Goal: Book appointment/travel/reservation

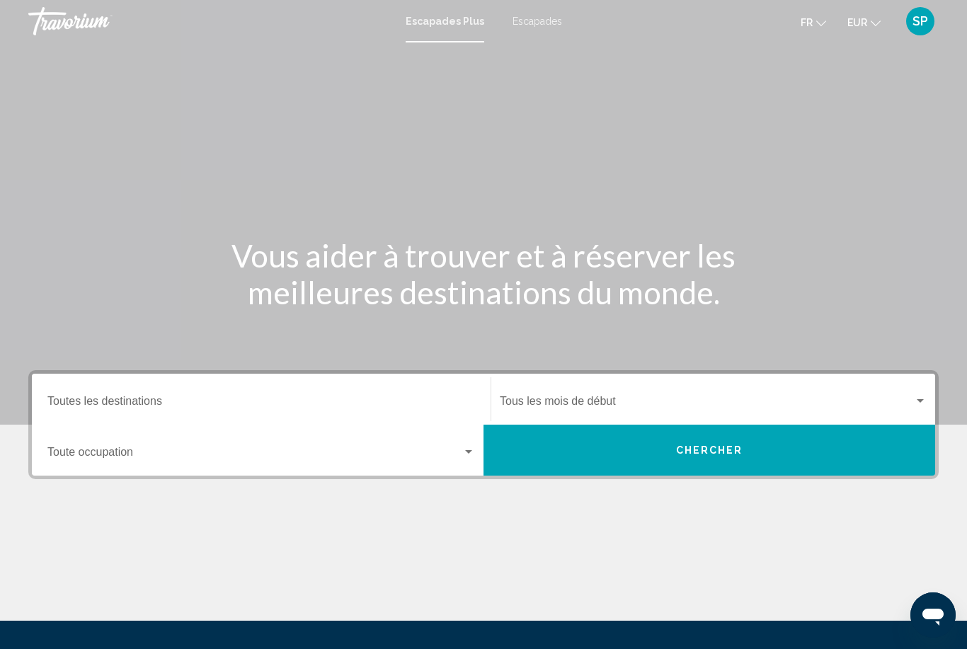
click at [69, 403] on input "Destination Toutes les destinations" at bounding box center [261, 404] width 428 height 13
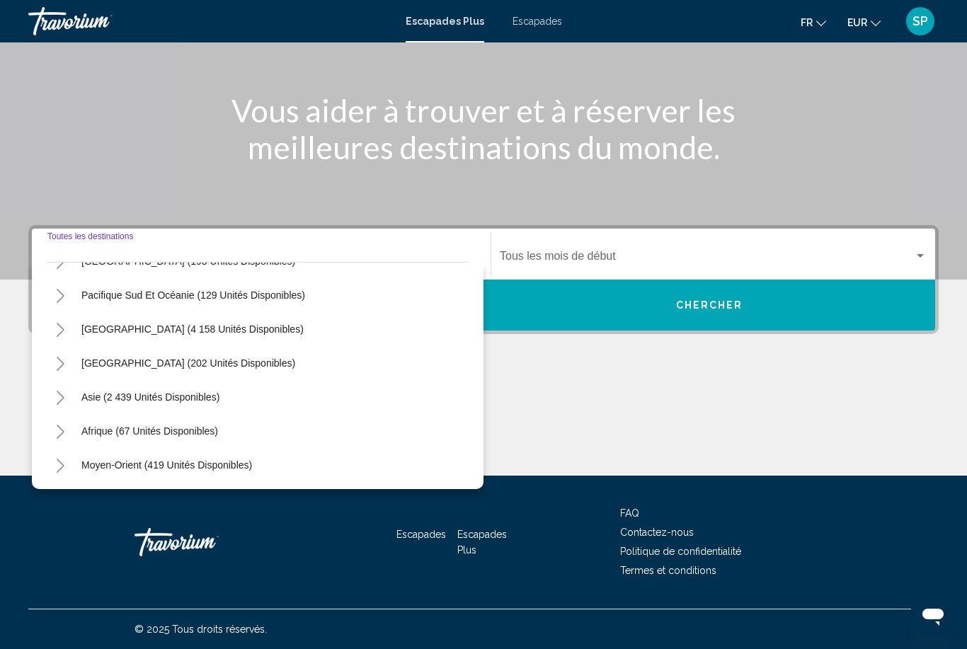
scroll to position [229, 0]
click at [211, 405] on button "Asie (2 439 unités disponibles)" at bounding box center [150, 397] width 152 height 33
type input "**********"
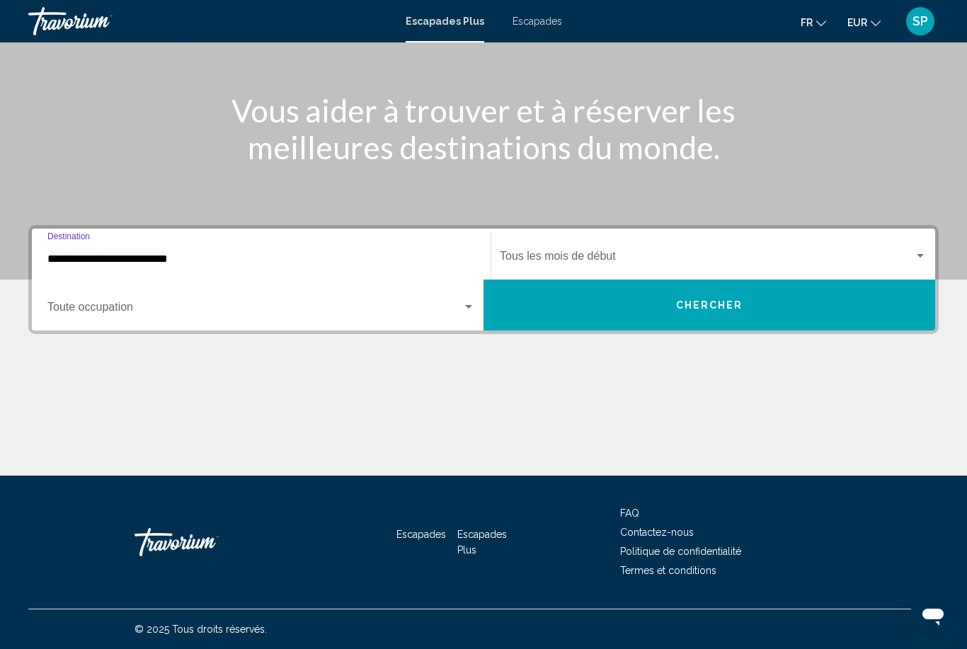
click at [920, 261] on div "Rechercher le widget" at bounding box center [920, 256] width 13 height 11
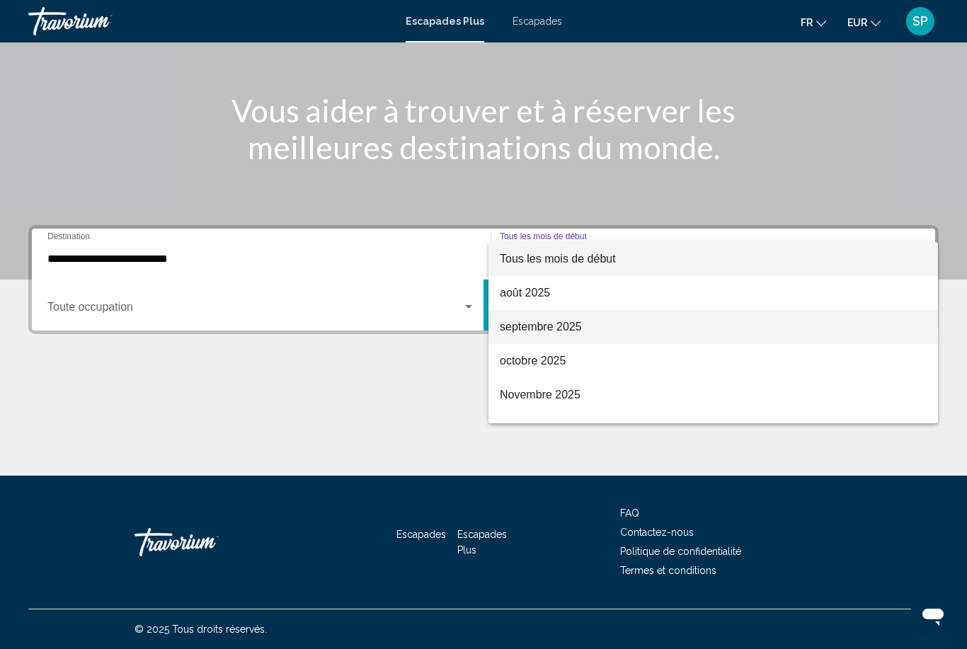
click at [644, 324] on span "septembre 2025" at bounding box center [713, 327] width 427 height 34
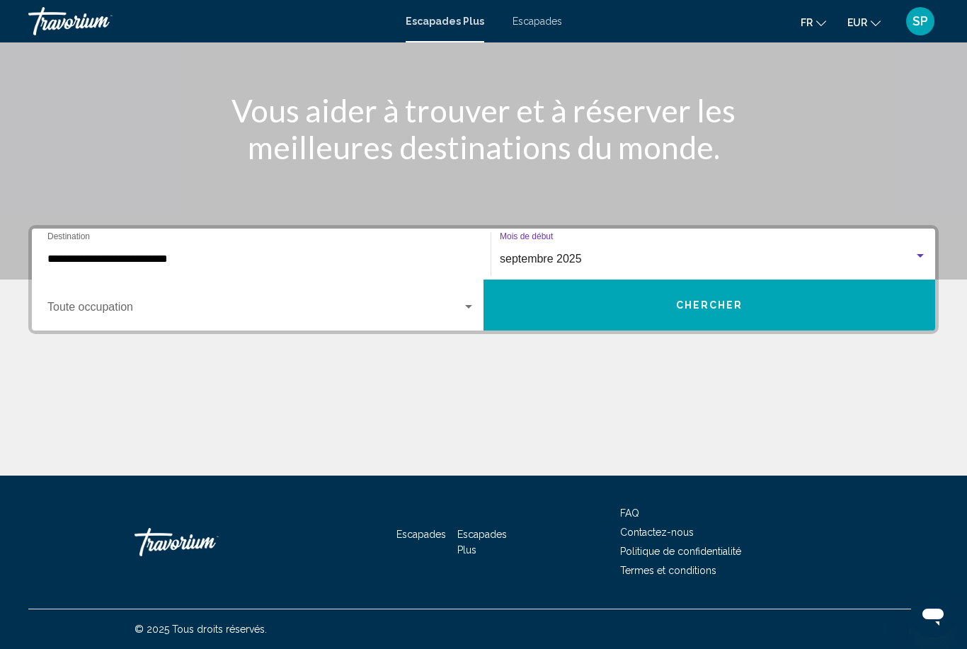
click at [926, 256] on div "Rechercher le widget" at bounding box center [920, 256] width 13 height 11
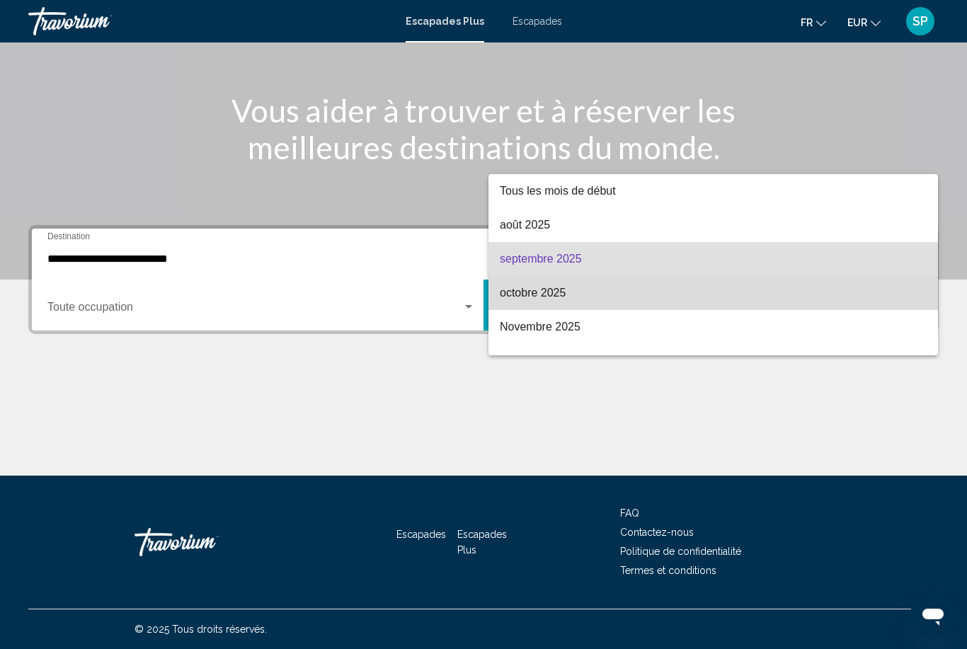
click at [555, 298] on span "octobre 2025" at bounding box center [713, 293] width 427 height 34
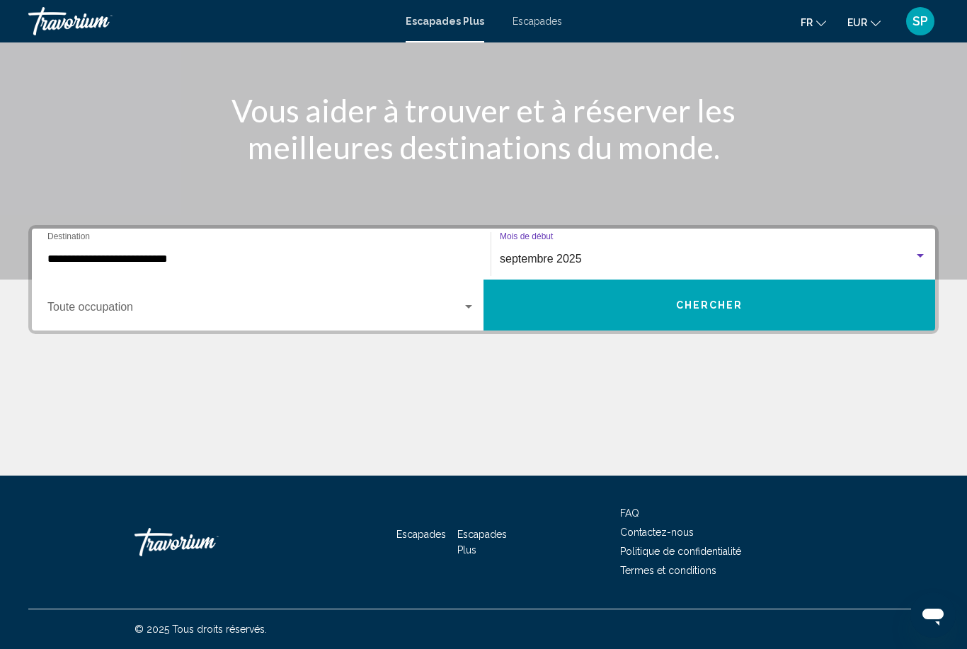
click at [569, 309] on button "CHERCHER" at bounding box center [710, 305] width 452 height 51
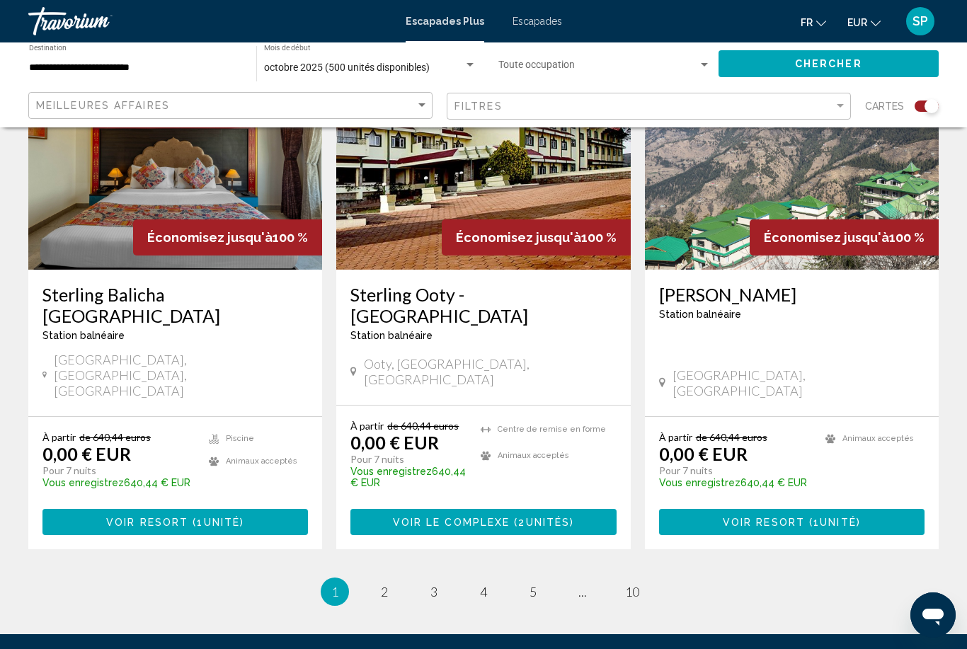
scroll to position [2113, 0]
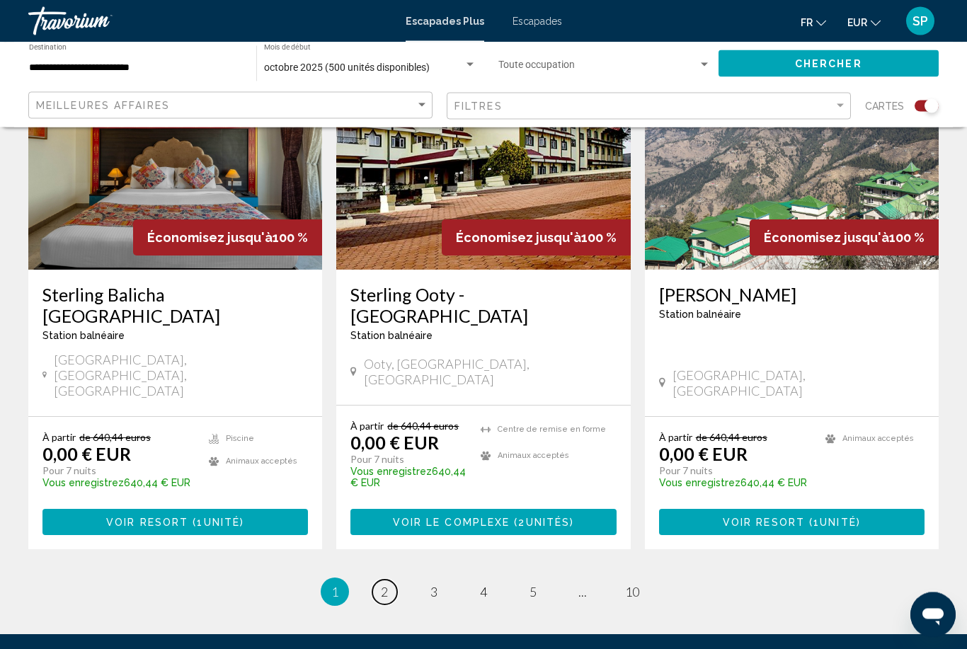
click at [382, 585] on span "2" at bounding box center [384, 593] width 7 height 16
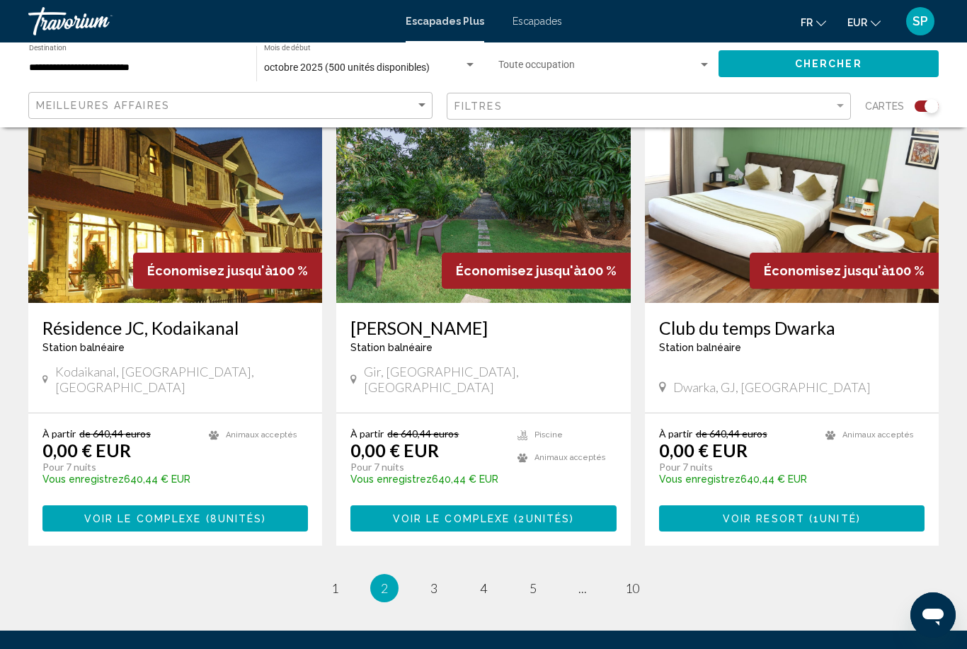
scroll to position [2140, 0]
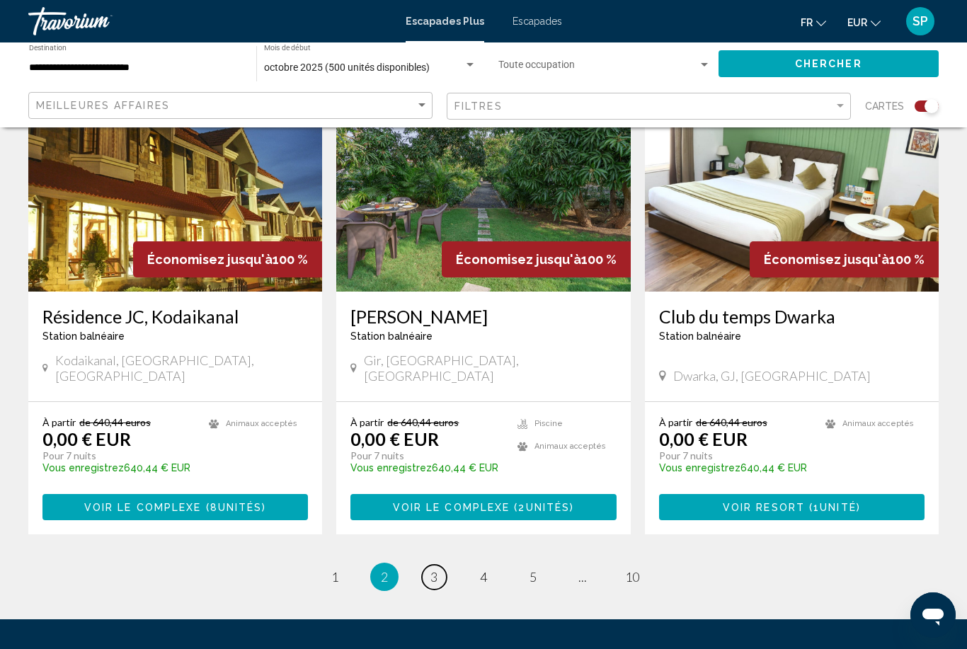
click at [434, 569] on span "3" at bounding box center [433, 577] width 7 height 16
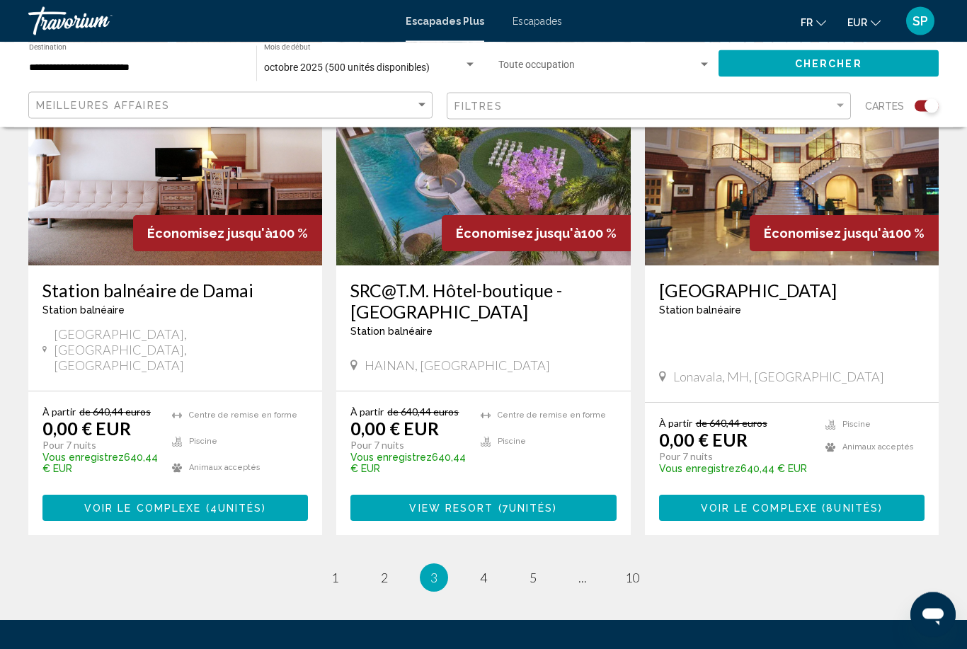
scroll to position [2151, 0]
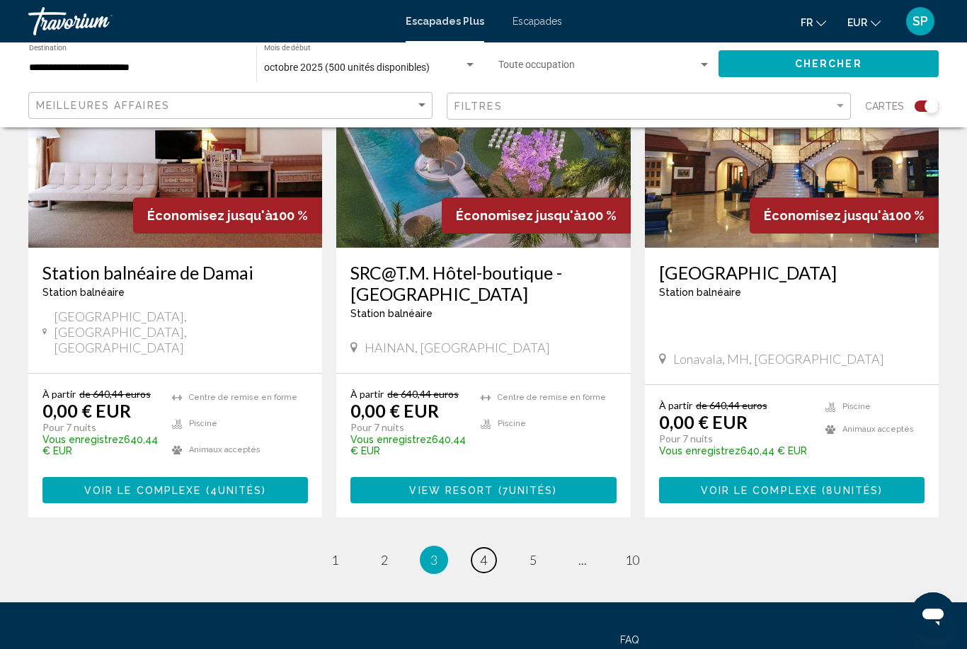
click at [484, 552] on span "4" at bounding box center [483, 560] width 7 height 16
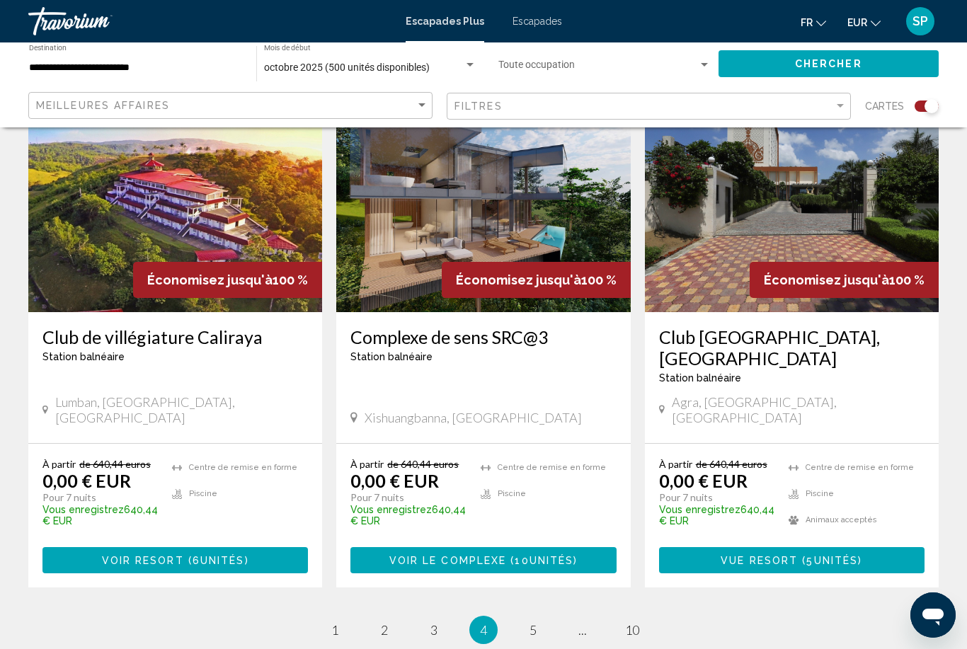
scroll to position [2151, 0]
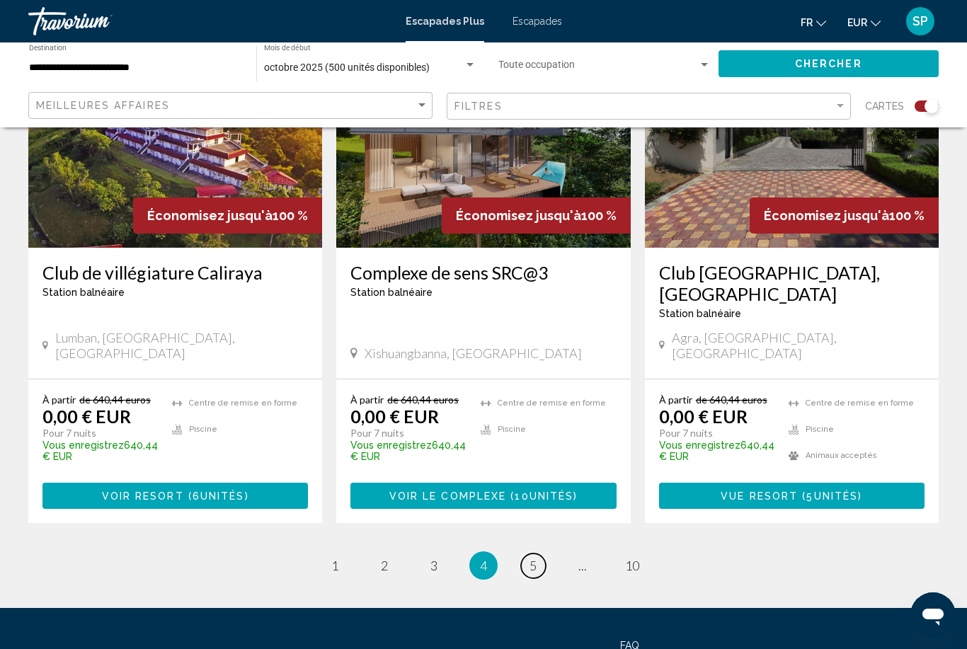
click at [540, 554] on link "Page 5" at bounding box center [533, 566] width 25 height 25
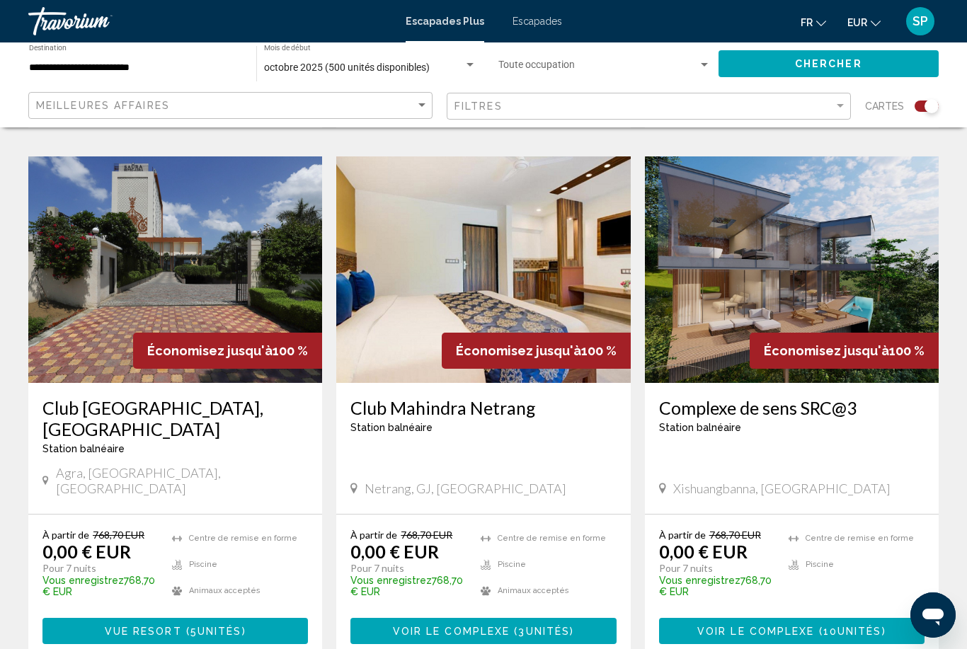
scroll to position [2141, 0]
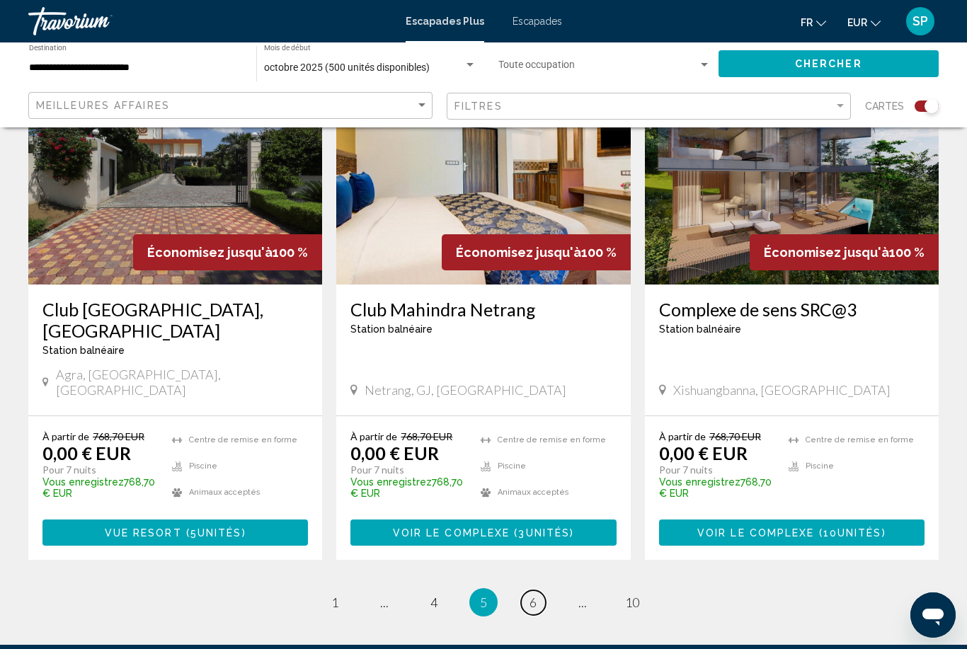
click at [534, 595] on span "6" at bounding box center [533, 603] width 7 height 16
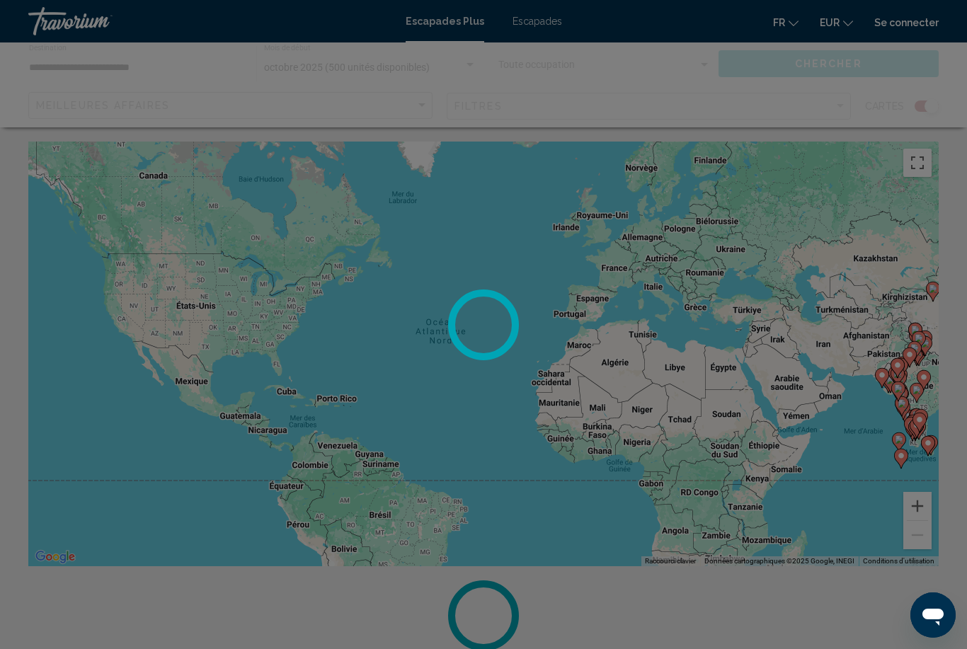
click at [896, 593] on div at bounding box center [483, 324] width 967 height 649
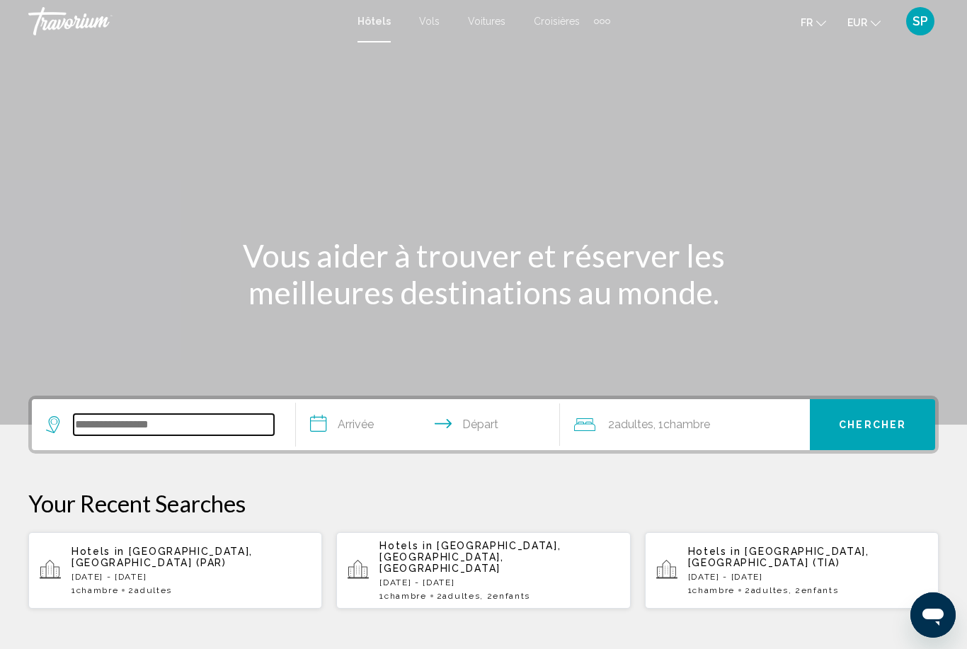
click at [101, 435] on input "Search widget" at bounding box center [174, 424] width 200 height 21
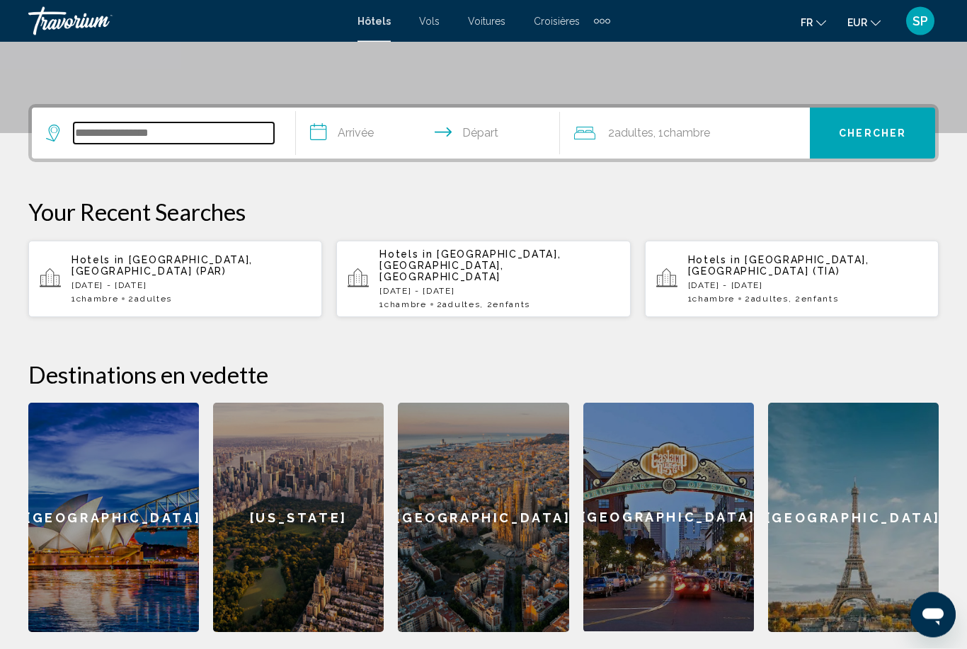
scroll to position [350, 0]
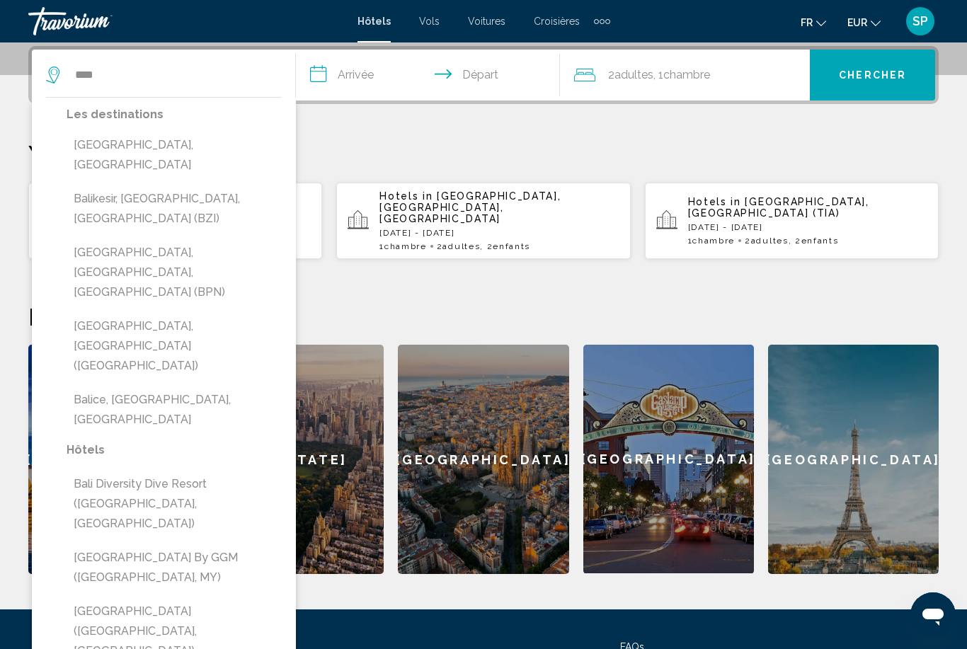
click at [137, 140] on button "[GEOGRAPHIC_DATA], [GEOGRAPHIC_DATA]" at bounding box center [174, 155] width 215 height 47
type input "**********"
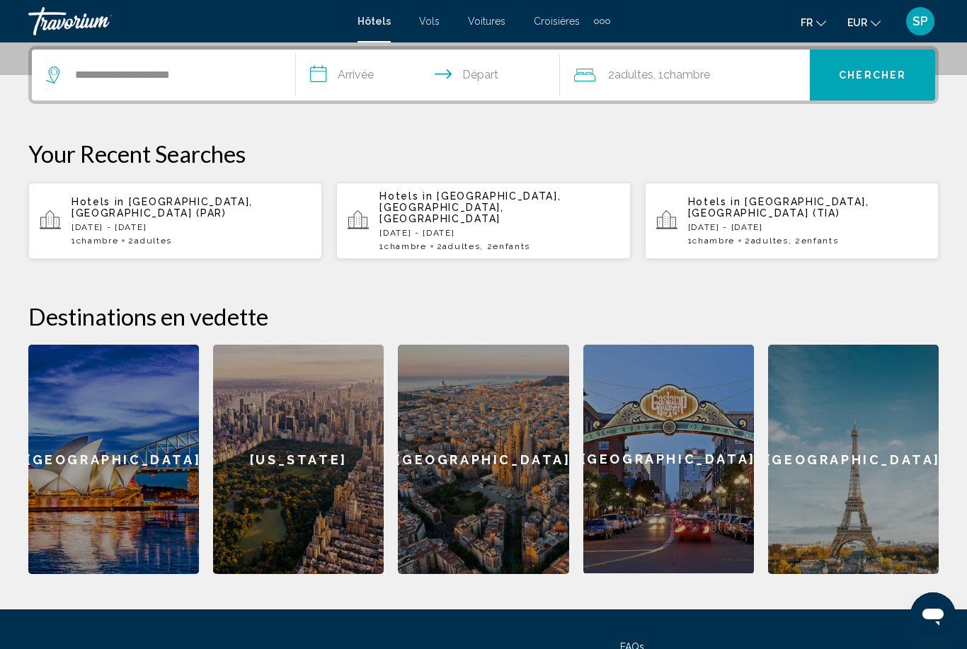
click at [379, 79] on input "**********" at bounding box center [431, 77] width 270 height 55
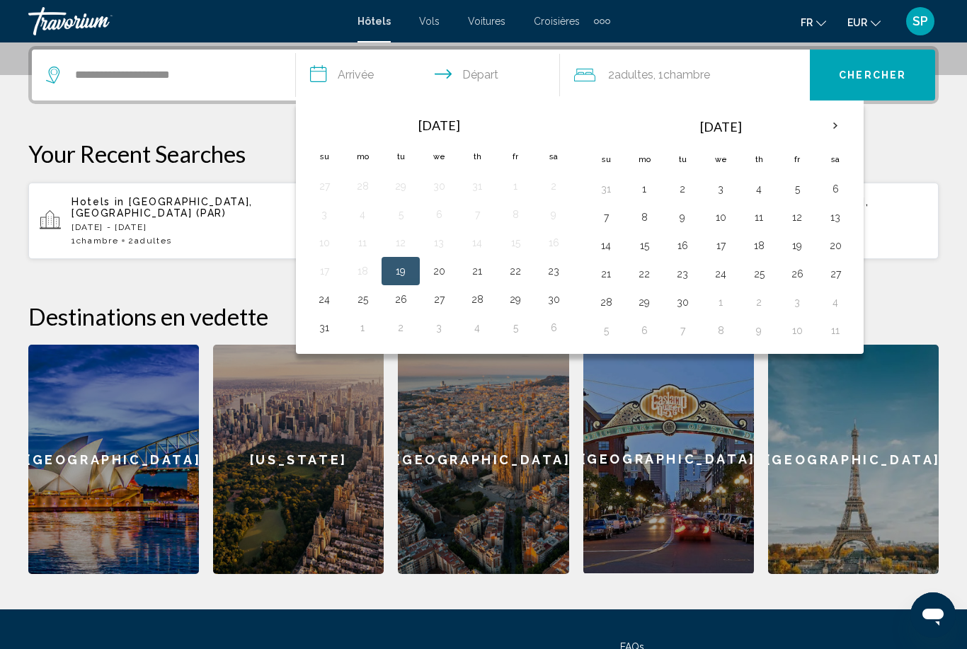
click at [830, 129] on th "Next month" at bounding box center [835, 125] width 38 height 31
click at [603, 278] on button "19" at bounding box center [606, 274] width 23 height 20
click at [607, 307] on button "26" at bounding box center [606, 302] width 23 height 20
type input "**********"
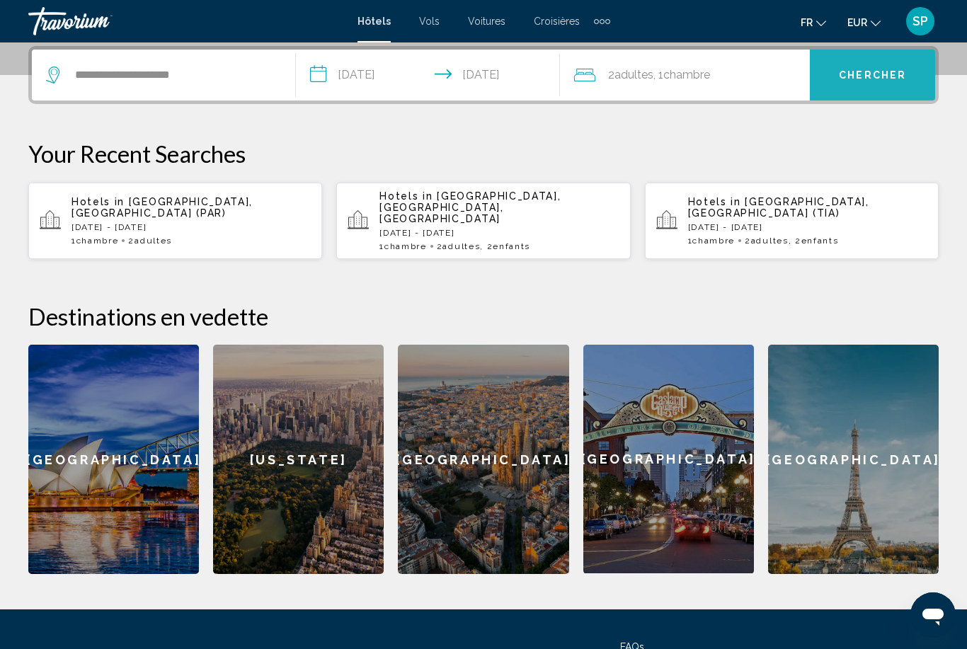
click at [858, 72] on span "Chercher" at bounding box center [872, 75] width 67 height 11
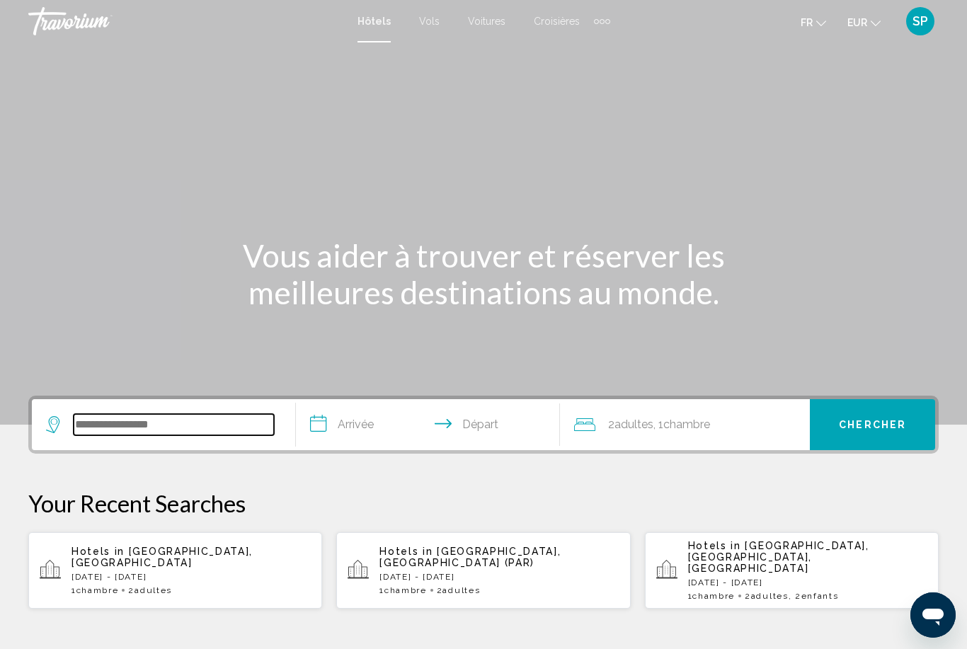
click at [94, 431] on input "Search widget" at bounding box center [174, 424] width 200 height 21
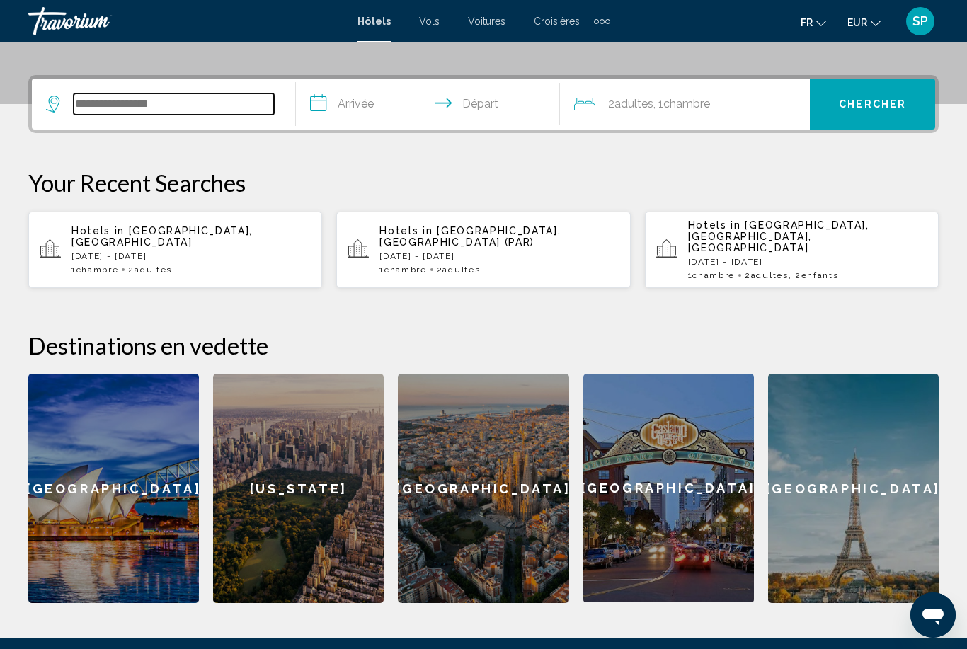
scroll to position [350, 0]
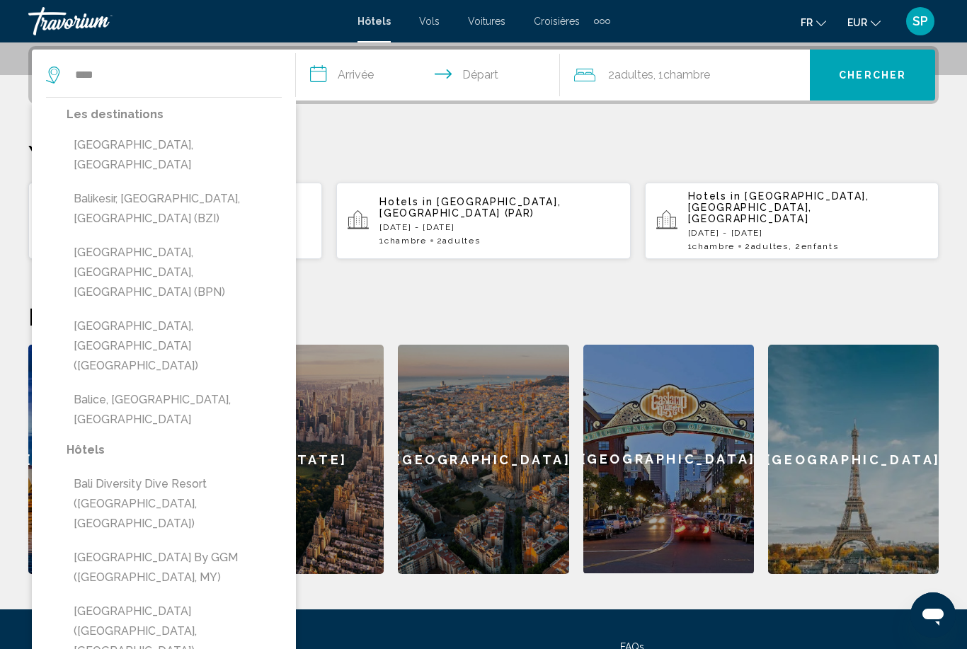
click at [164, 145] on button "[GEOGRAPHIC_DATA], [GEOGRAPHIC_DATA]" at bounding box center [174, 155] width 215 height 47
type input "**********"
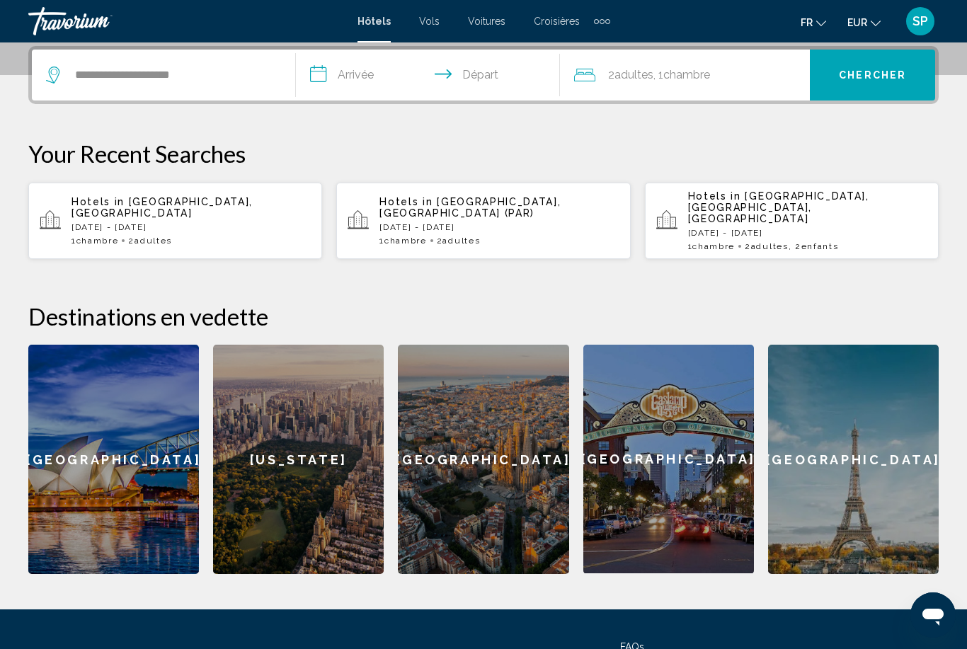
click at [364, 66] on input "**********" at bounding box center [431, 77] width 270 height 55
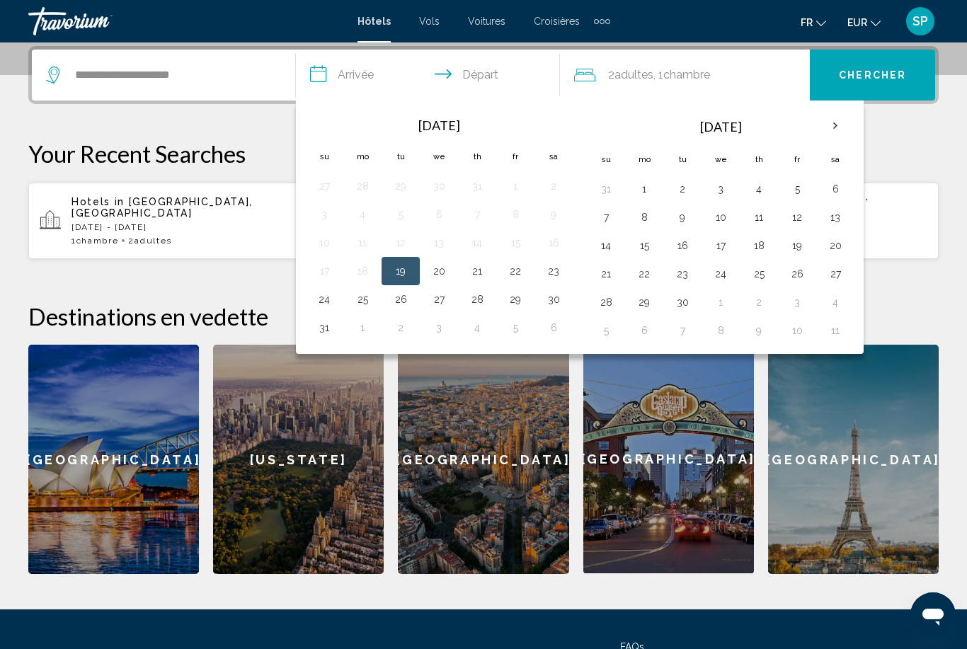
click at [847, 127] on th "Next month" at bounding box center [835, 125] width 38 height 31
click at [838, 125] on th "Next month" at bounding box center [835, 125] width 38 height 31
click at [611, 246] on button "9" at bounding box center [606, 246] width 23 height 20
click at [610, 278] on button "16" at bounding box center [606, 274] width 23 height 20
type input "**********"
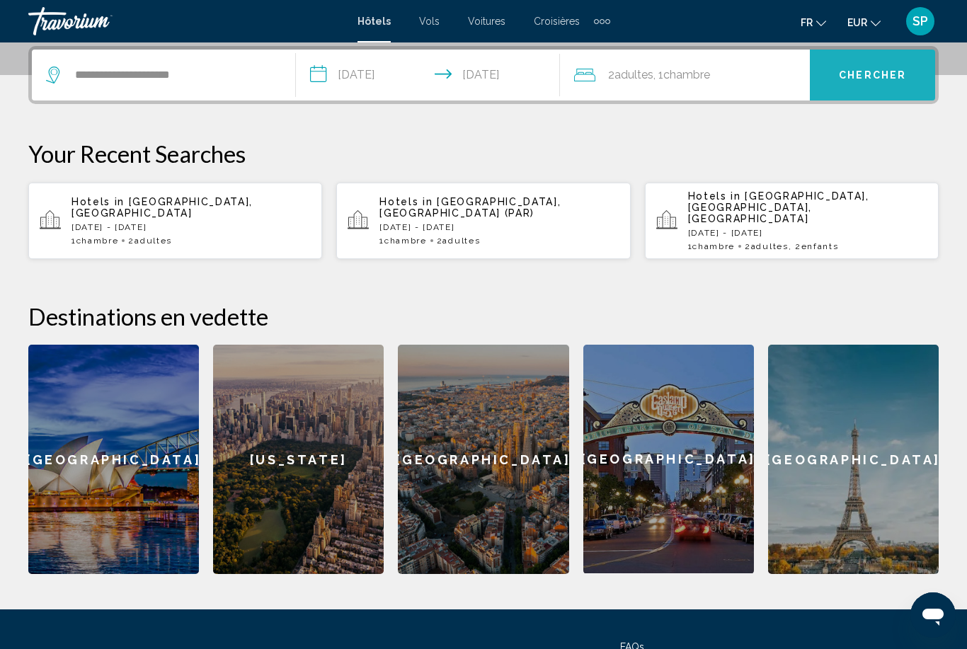
click at [867, 73] on span "Chercher" at bounding box center [872, 75] width 67 height 11
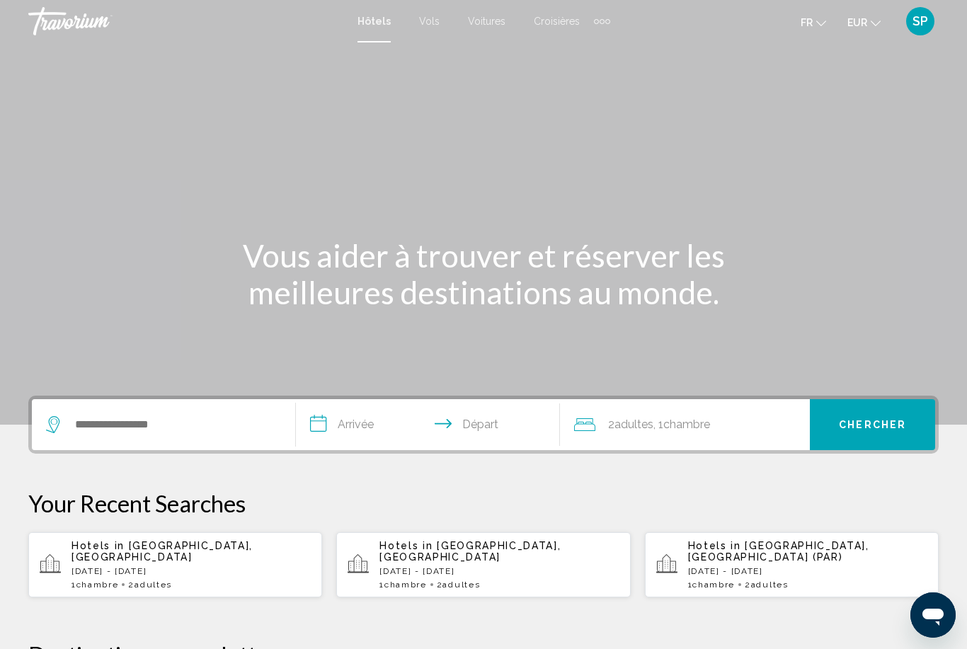
click at [607, 12] on div "Extra navigation items" at bounding box center [602, 21] width 16 height 21
